Goal: Information Seeking & Learning: Learn about a topic

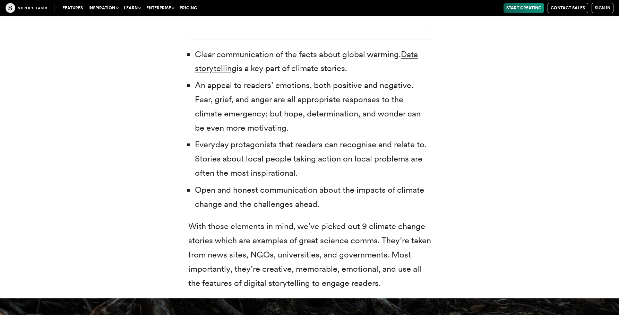
scroll to position [2256, 0]
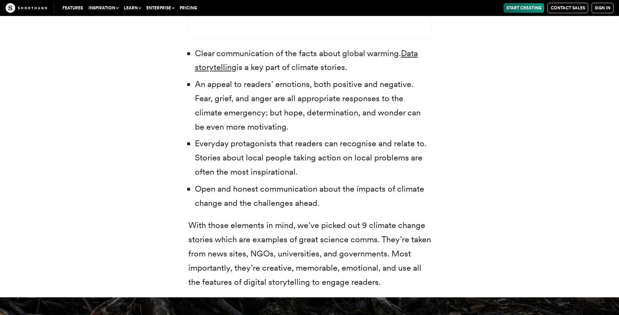
drag, startPoint x: 328, startPoint y: 202, endPoint x: 196, endPoint y: 49, distance: 201.9
click at [194, 49] on ul "Clear communication of the facts about global warming. Data storytelling is a k…" at bounding box center [309, 128] width 243 height 164
copy ul "Clear communication of the facts about global warming. Data storytelling is a k…"
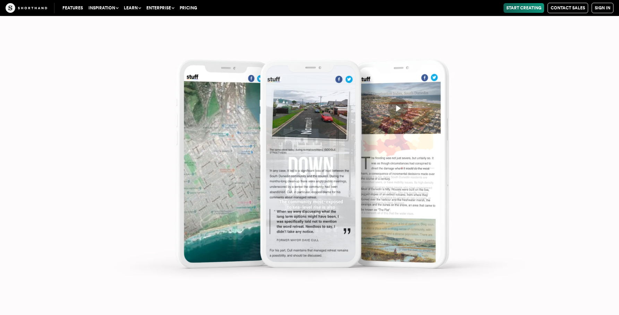
scroll to position [4151, 0]
click at [495, 155] on img at bounding box center [309, 157] width 619 height 315
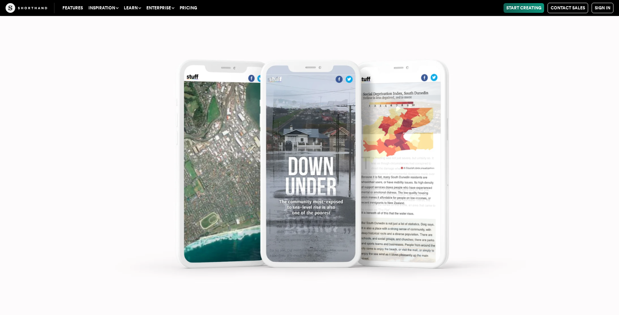
scroll to position [3964, 0]
click at [288, 92] on img at bounding box center [309, 157] width 619 height 315
drag, startPoint x: 239, startPoint y: 101, endPoint x: 265, endPoint y: 108, distance: 26.8
click at [239, 101] on img at bounding box center [309, 157] width 619 height 315
click at [344, 145] on img at bounding box center [309, 157] width 619 height 315
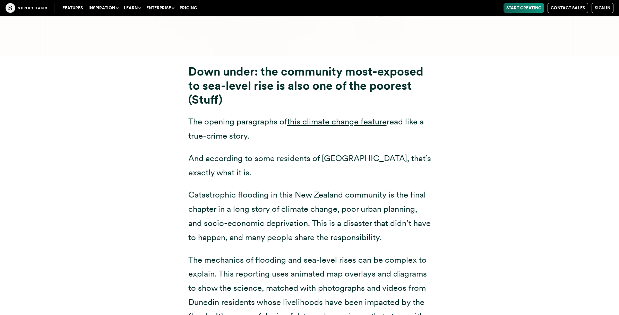
scroll to position [3554, 0]
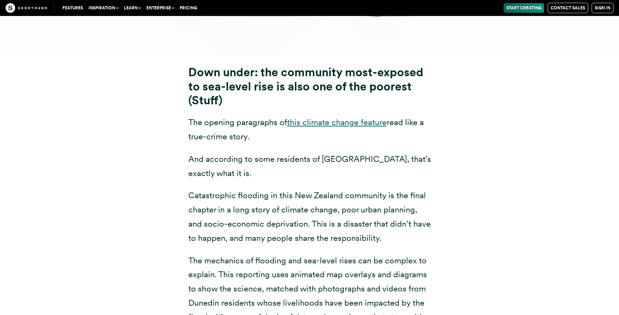
click at [373, 117] on link "this climate change feature" at bounding box center [337, 122] width 100 height 10
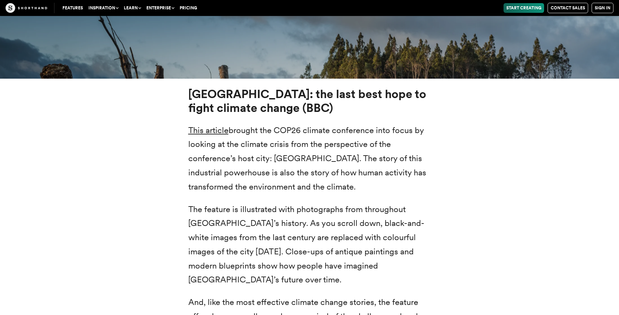
scroll to position [2635, 0]
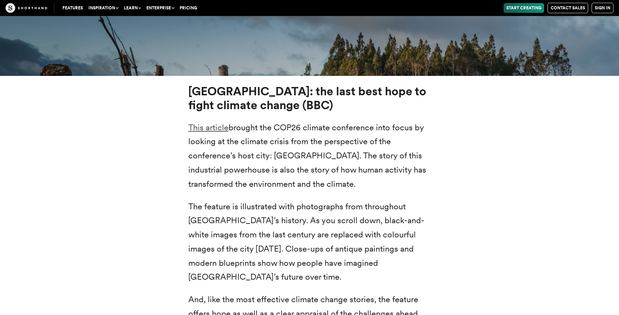
click at [221, 128] on link "This article" at bounding box center [208, 127] width 40 height 10
